Goal: Task Accomplishment & Management: Use online tool/utility

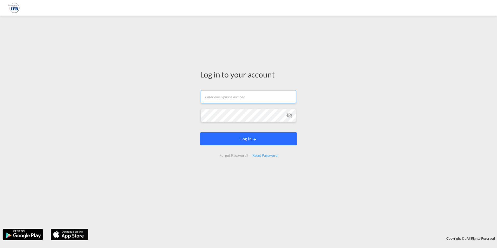
type input "[PERSON_NAME][EMAIL_ADDRESS][PERSON_NAME][DOMAIN_NAME]"
click at [223, 136] on button "Log In" at bounding box center [248, 138] width 97 height 13
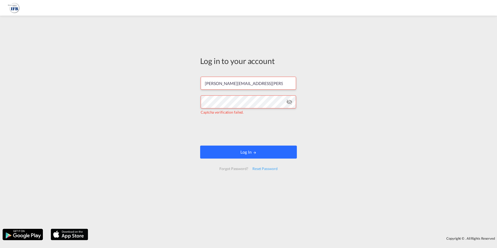
click at [232, 157] on button "Log In" at bounding box center [248, 152] width 97 height 13
